Goal: Navigation & Orientation: Understand site structure

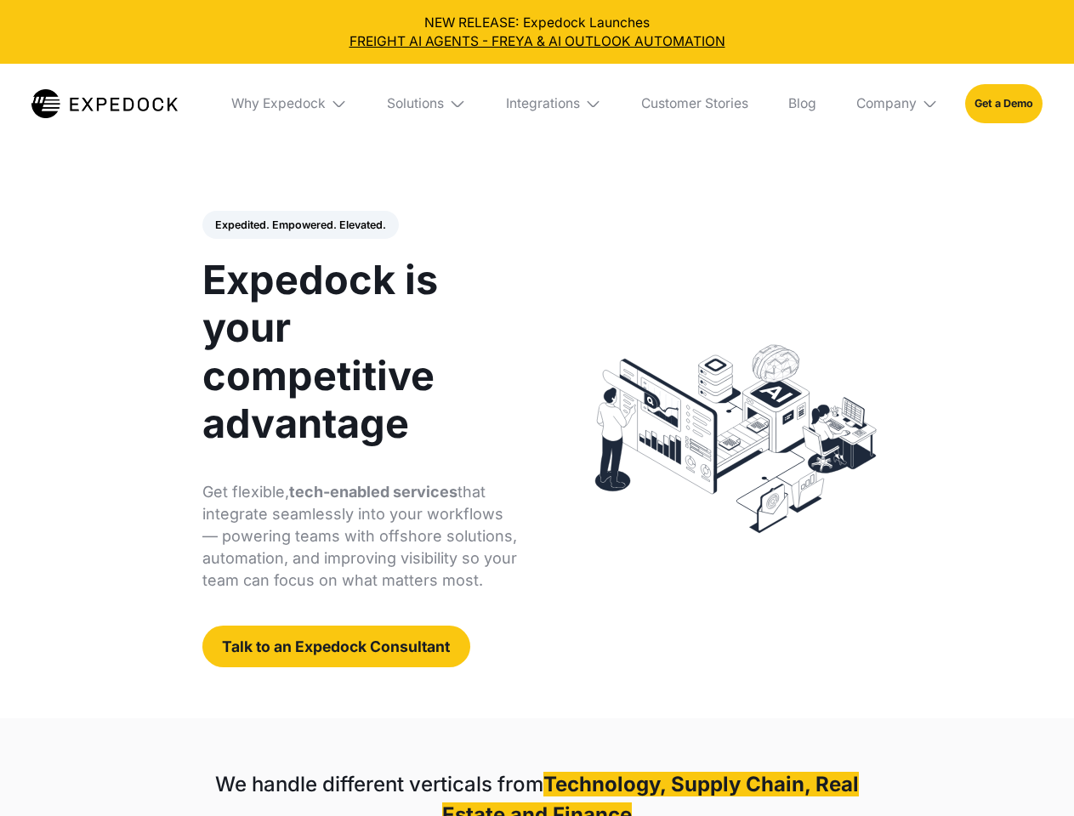
select select
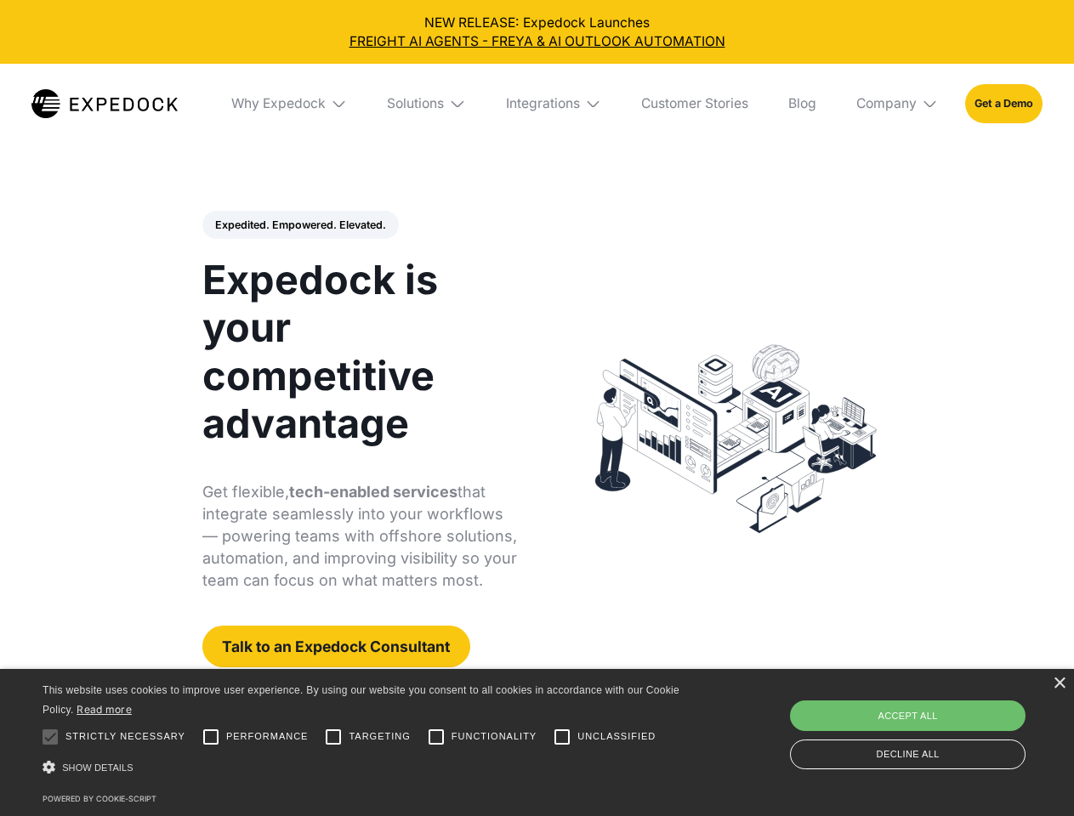
click at [536, 104] on div "Integrations" at bounding box center [543, 103] width 74 height 17
click at [290, 104] on div "Why Expedock" at bounding box center [264, 103] width 94 height 17
click at [428, 104] on div "Solutions" at bounding box center [401, 103] width 57 height 17
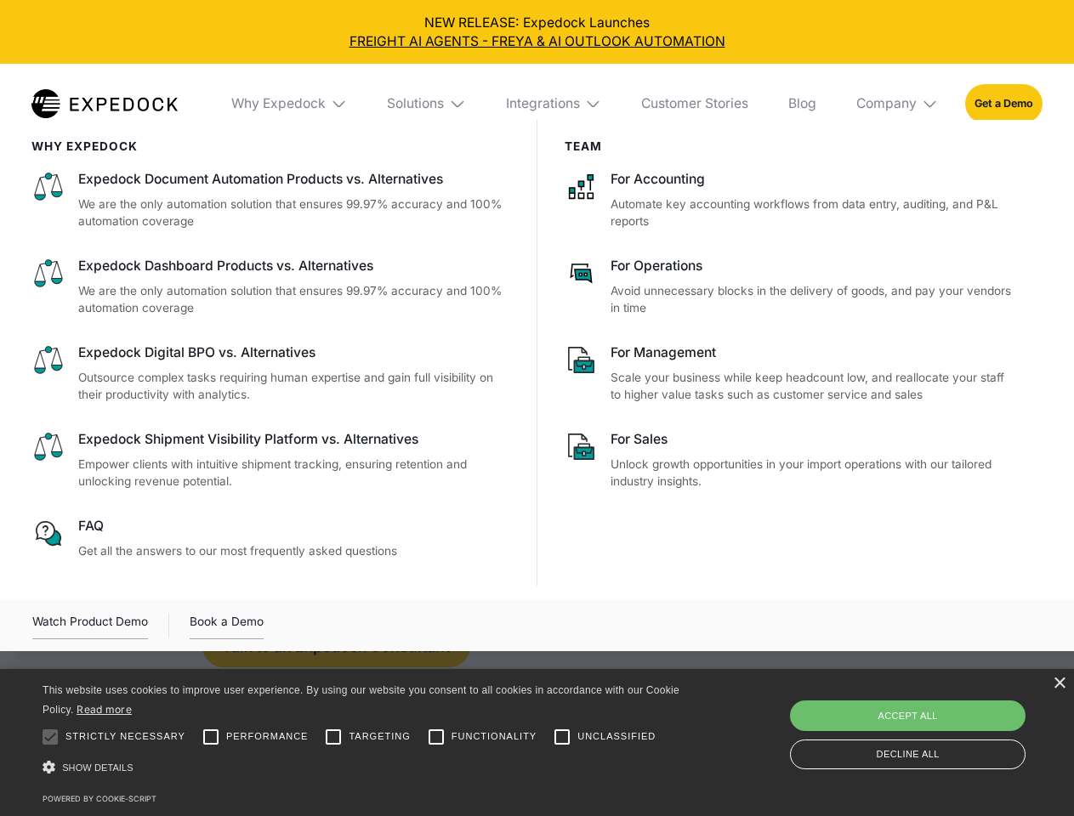
click at [554, 104] on div "Integrations" at bounding box center [543, 103] width 74 height 17
click at [898, 104] on div "Company" at bounding box center [886, 103] width 60 height 17
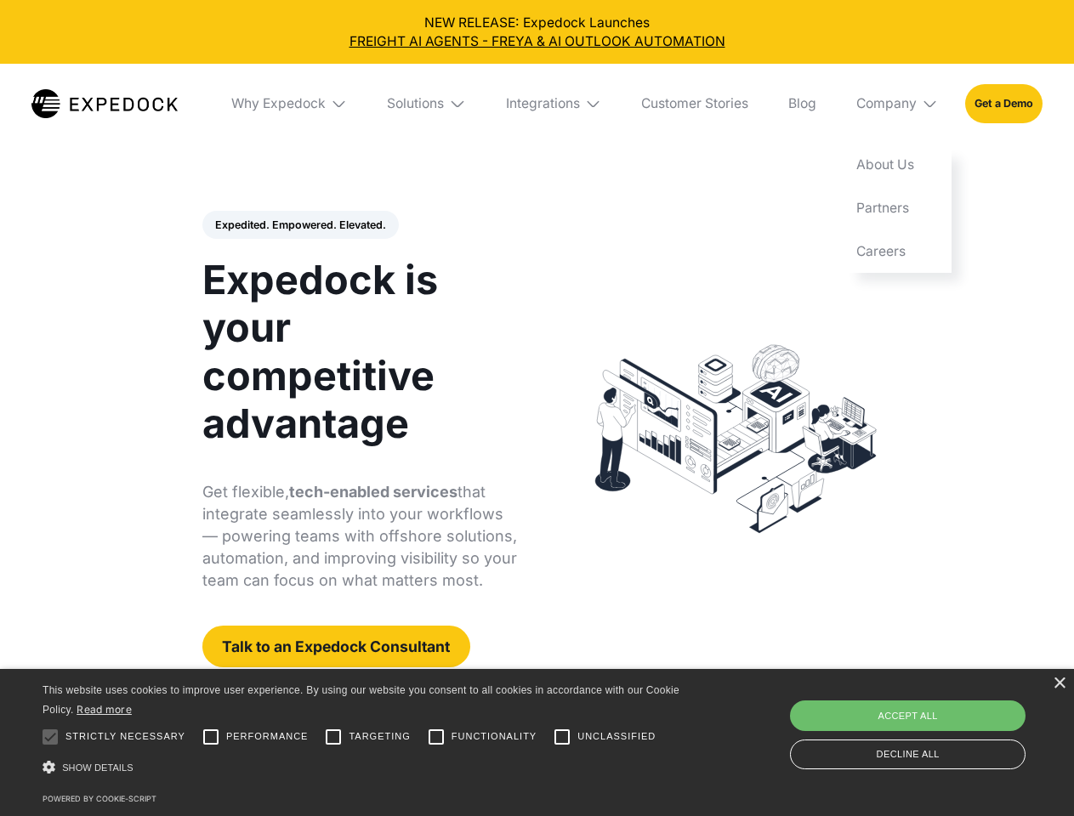
click at [299, 225] on div "Expedited. Empowered. Elevated. Automate Freight Document Extraction at 99.97% …" at bounding box center [359, 439] width 315 height 457
click at [50, 737] on div at bounding box center [50, 737] width 34 height 34
click at [211, 737] on input "Performance" at bounding box center [211, 737] width 34 height 34
checkbox input "true"
click at [333, 737] on input "Targeting" at bounding box center [333, 737] width 34 height 34
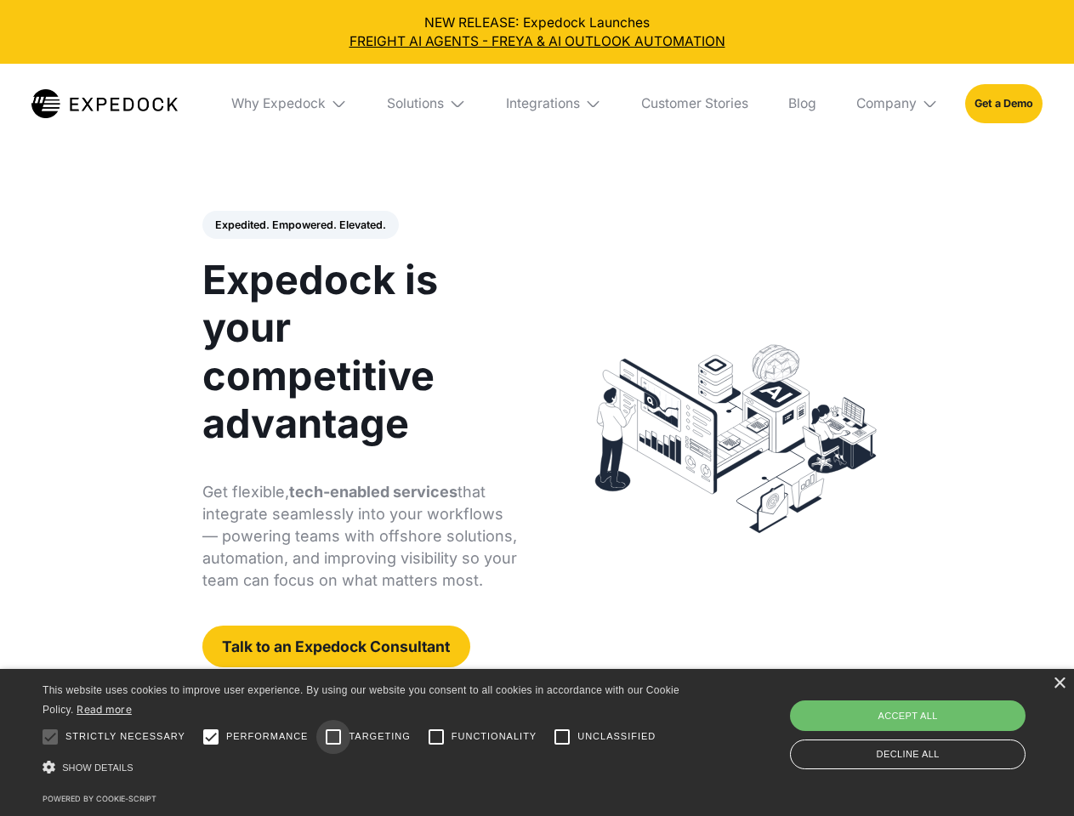
checkbox input "true"
click at [436, 737] on input "Functionality" at bounding box center [436, 737] width 34 height 34
checkbox input "true"
